Goal: Task Accomplishment & Management: Manage account settings

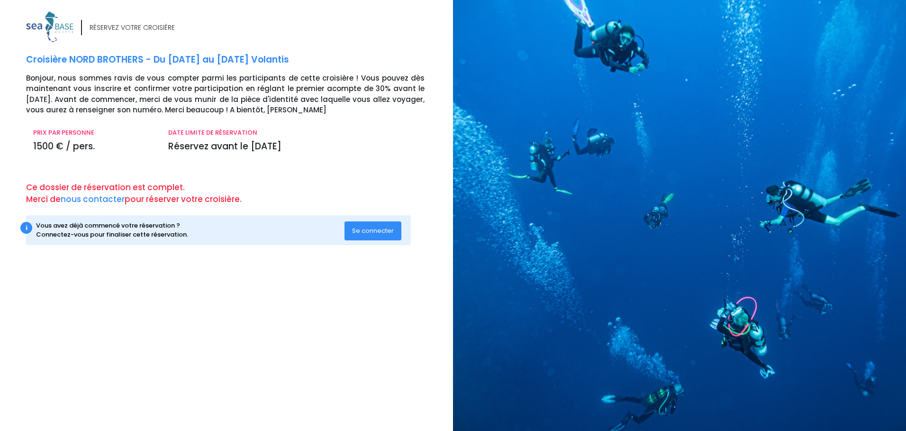
click at [372, 230] on span "Se connecter" at bounding box center [373, 230] width 42 height 9
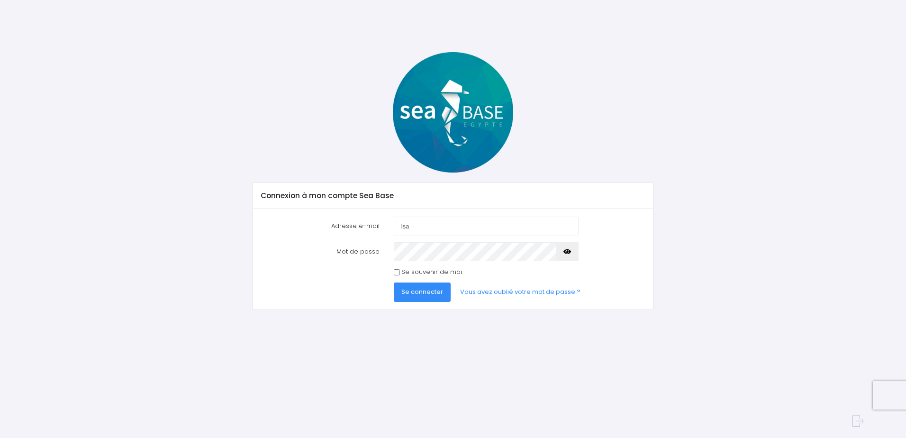
type input "[EMAIL_ADDRESS][DOMAIN_NAME]"
click at [394, 283] on button "Se connecter" at bounding box center [422, 292] width 57 height 19
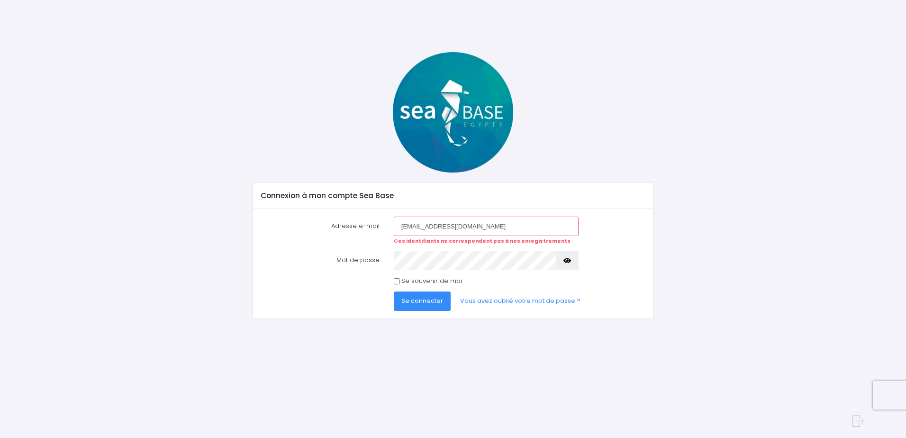
click at [569, 261] on icon "button" at bounding box center [568, 261] width 8 height 0
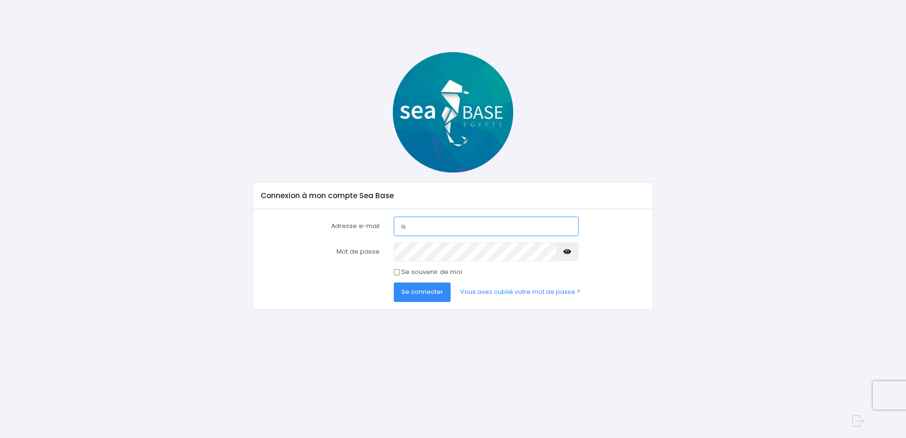
type input "[EMAIL_ADDRESS][DOMAIN_NAME]"
click at [394, 283] on button "Se connecter" at bounding box center [422, 292] width 57 height 19
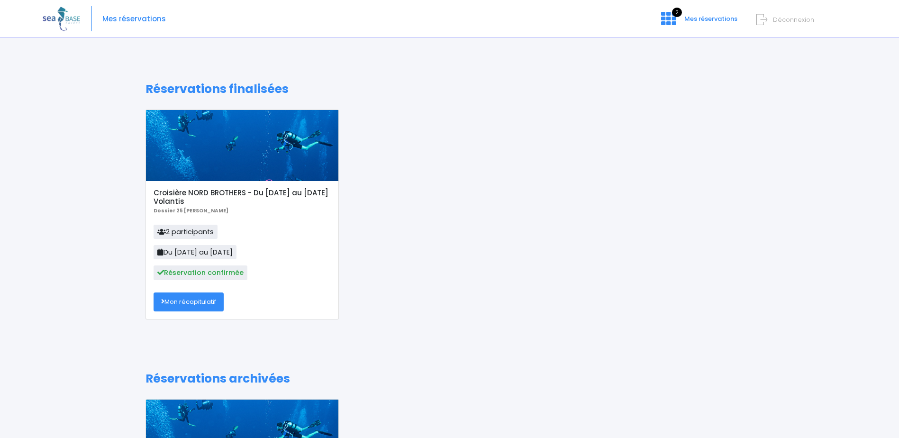
click at [185, 302] on link "Mon récapitulatif" at bounding box center [189, 301] width 70 height 19
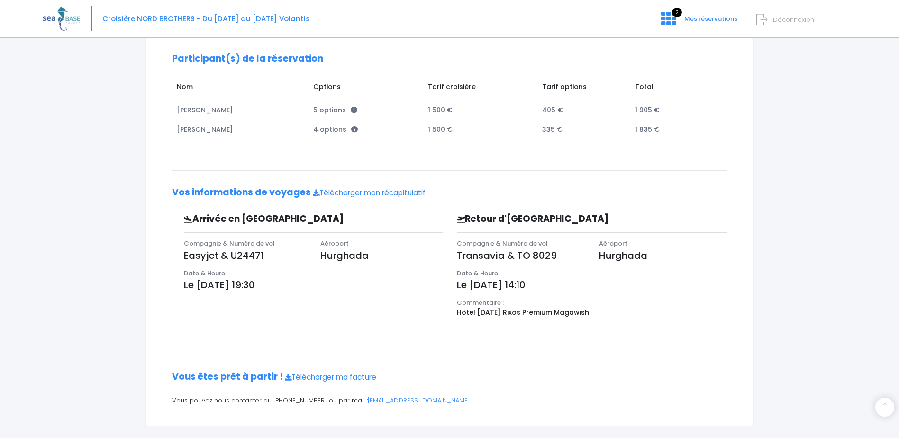
scroll to position [154, 0]
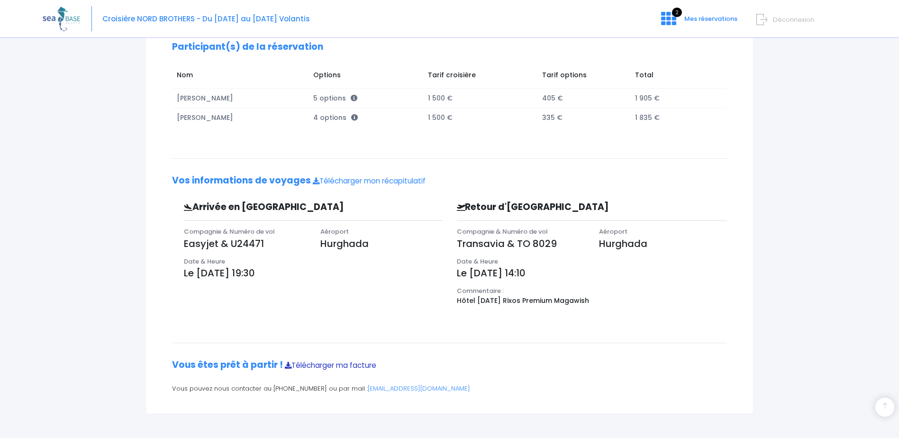
click at [314, 362] on link "Télécharger ma facture" at bounding box center [330, 365] width 91 height 10
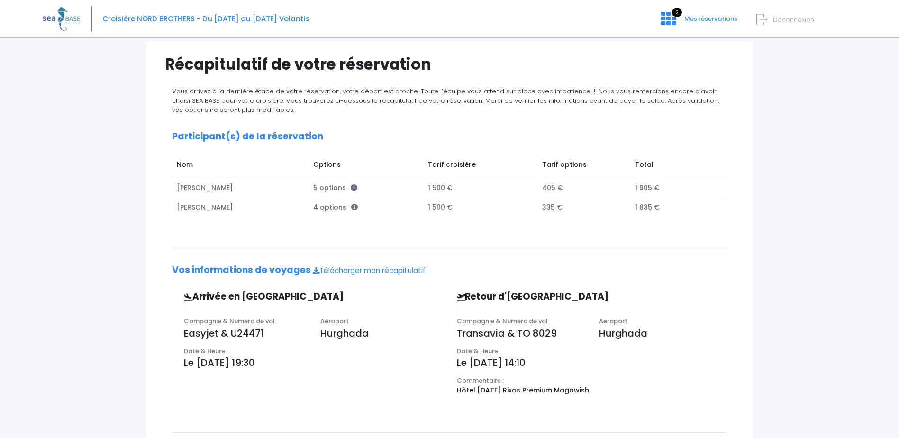
scroll to position [142, 0]
